Goal: Navigation & Orientation: Find specific page/section

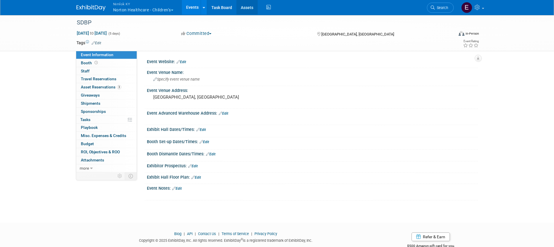
click at [249, 6] on link "Assets" at bounding box center [246, 7] width 21 height 15
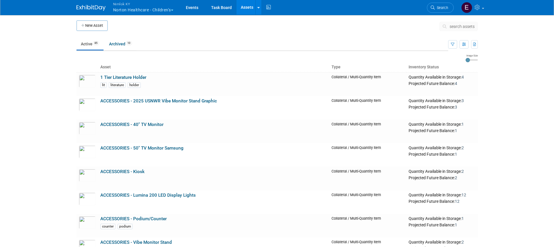
click at [141, 8] on button "Nimlok [PERSON_NAME] Healthcare - Children’s" at bounding box center [147, 7] width 68 height 15
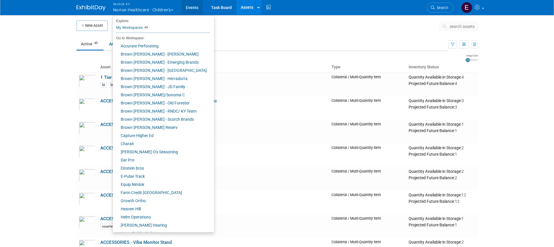
click at [185, 8] on link "Events" at bounding box center [191, 7] width 21 height 15
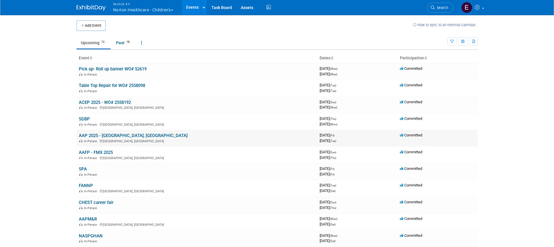
click at [106, 135] on link "AAP 2025 - [GEOGRAPHIC_DATA], [GEOGRAPHIC_DATA]" at bounding box center [133, 135] width 109 height 5
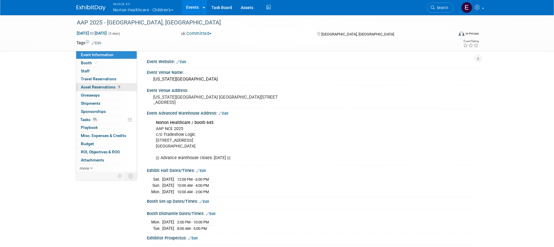
click at [111, 88] on span "Asset Reservations 9" at bounding box center [101, 87] width 40 height 5
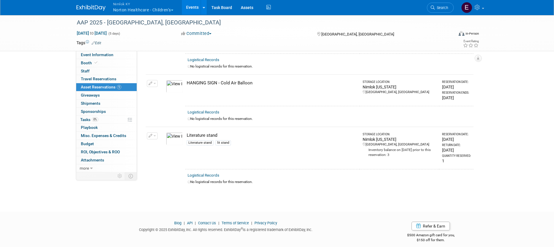
scroll to position [423, 0]
